Goal: Task Accomplishment & Management: Complete application form

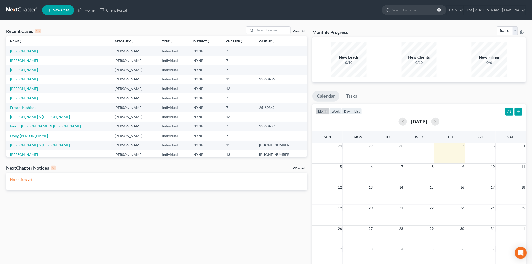
click at [32, 51] on link "[PERSON_NAME]" at bounding box center [24, 51] width 28 height 4
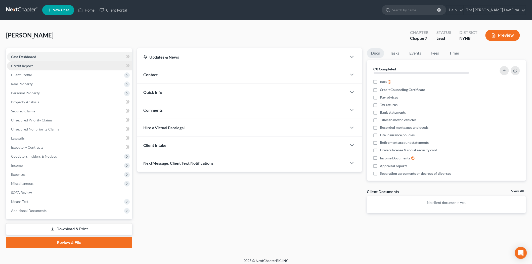
click at [39, 68] on link "Credit Report" at bounding box center [69, 65] width 125 height 9
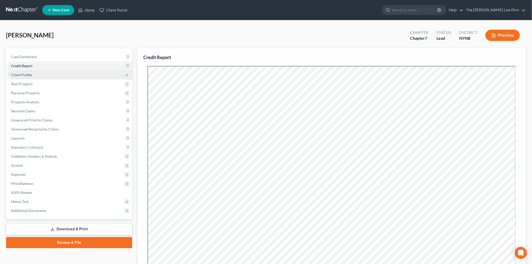
click at [31, 73] on span "Client Profile" at bounding box center [21, 75] width 21 height 4
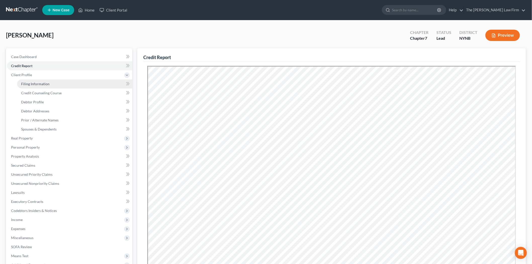
click at [20, 86] on link "Filing Information" at bounding box center [74, 83] width 115 height 9
select select "1"
select select "0"
select select "35"
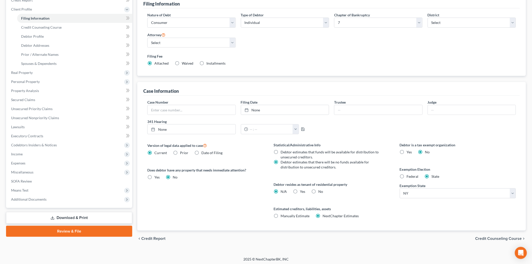
scroll to position [67, 0]
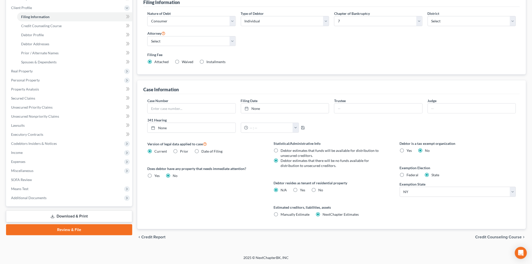
click at [496, 240] on div "chevron_left Credit Report Credit Counseling Course chevron_right" at bounding box center [331, 237] width 389 height 16
click at [496, 238] on span "Credit Counseling Course" at bounding box center [499, 237] width 47 height 4
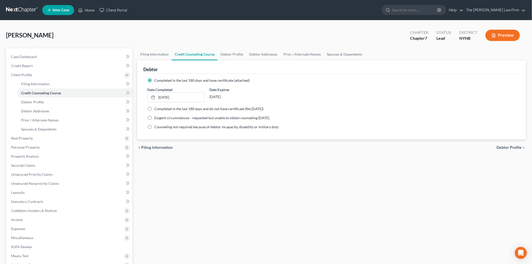
click at [519, 148] on span "Debtor Profile" at bounding box center [509, 148] width 25 height 4
select select "4"
select select "1"
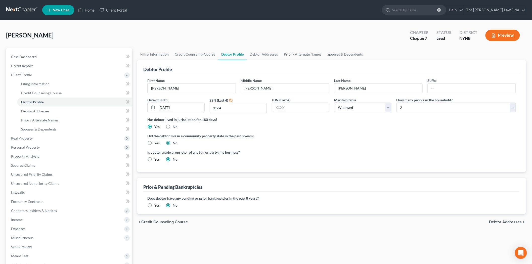
drag, startPoint x: 13, startPoint y: 9, endPoint x: 26, endPoint y: 4, distance: 14.1
click at [13, 9] on link at bounding box center [22, 10] width 32 height 9
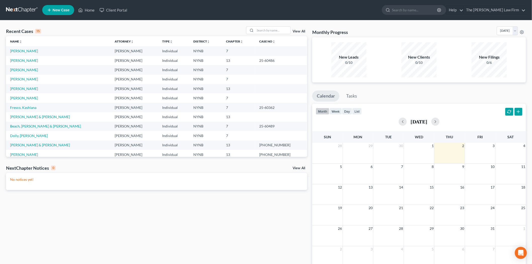
click at [18, 9] on link at bounding box center [22, 10] width 32 height 9
